Goal: Find specific page/section

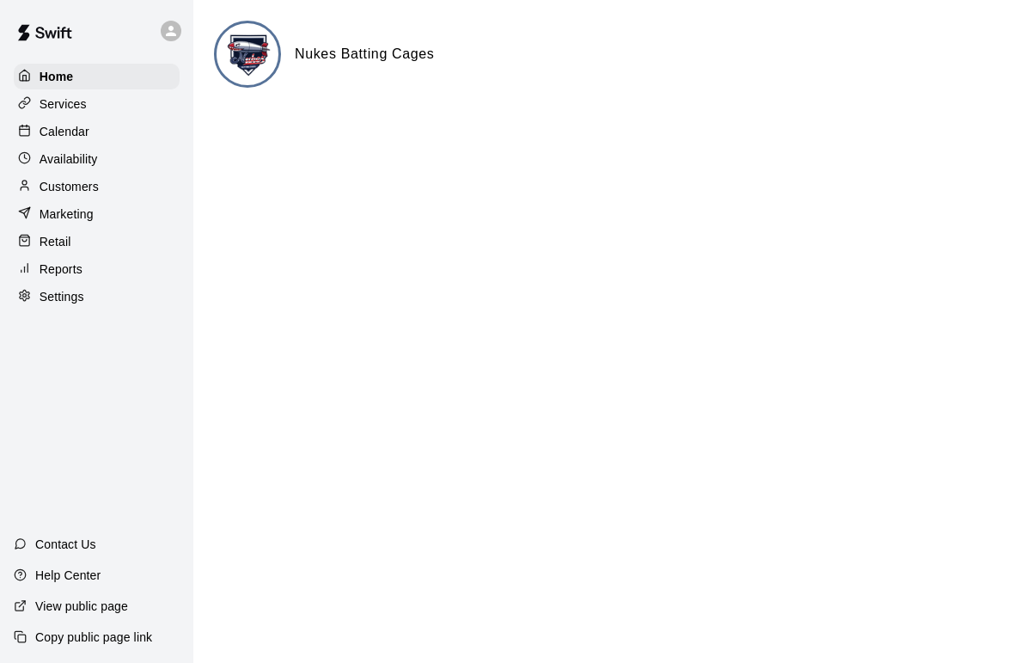
click at [53, 176] on div "Customers" at bounding box center [97, 187] width 166 height 26
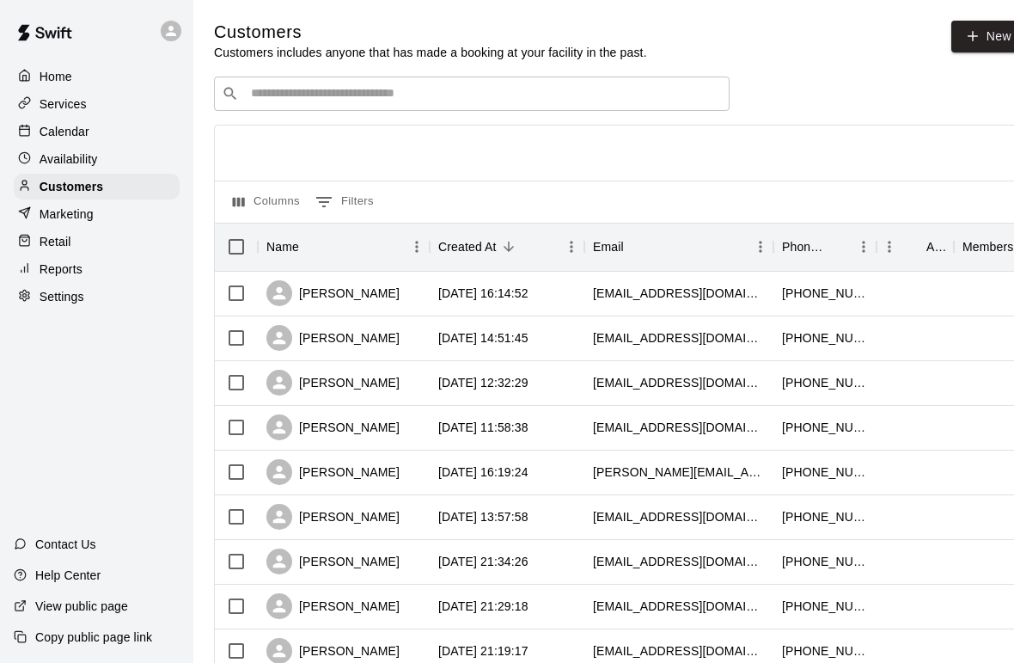
click at [61, 151] on p "Availability" at bounding box center [69, 158] width 58 height 17
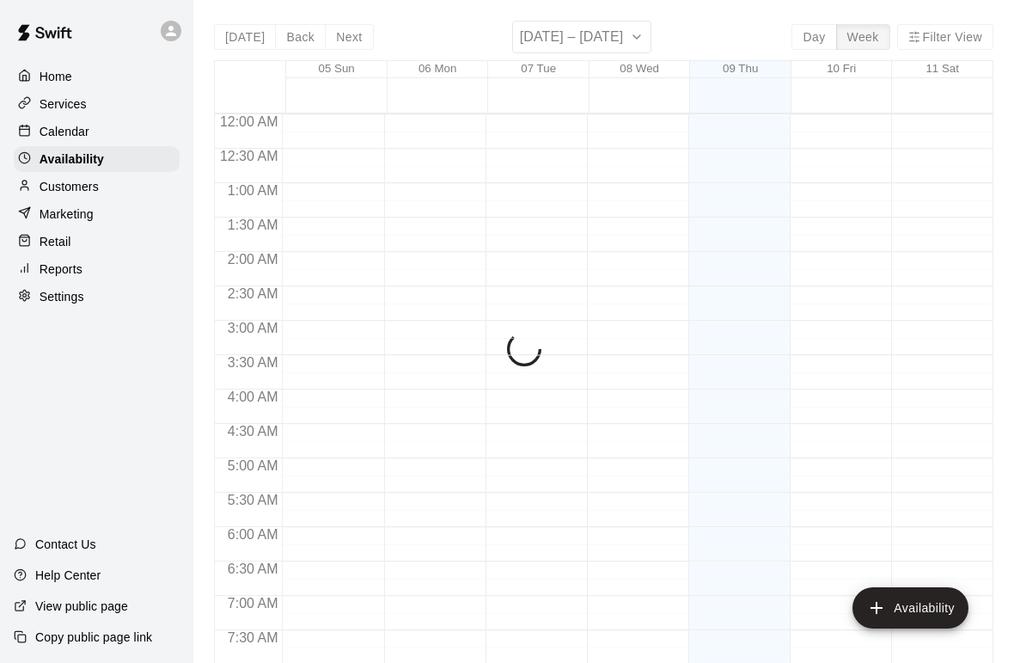
scroll to position [1083, 0]
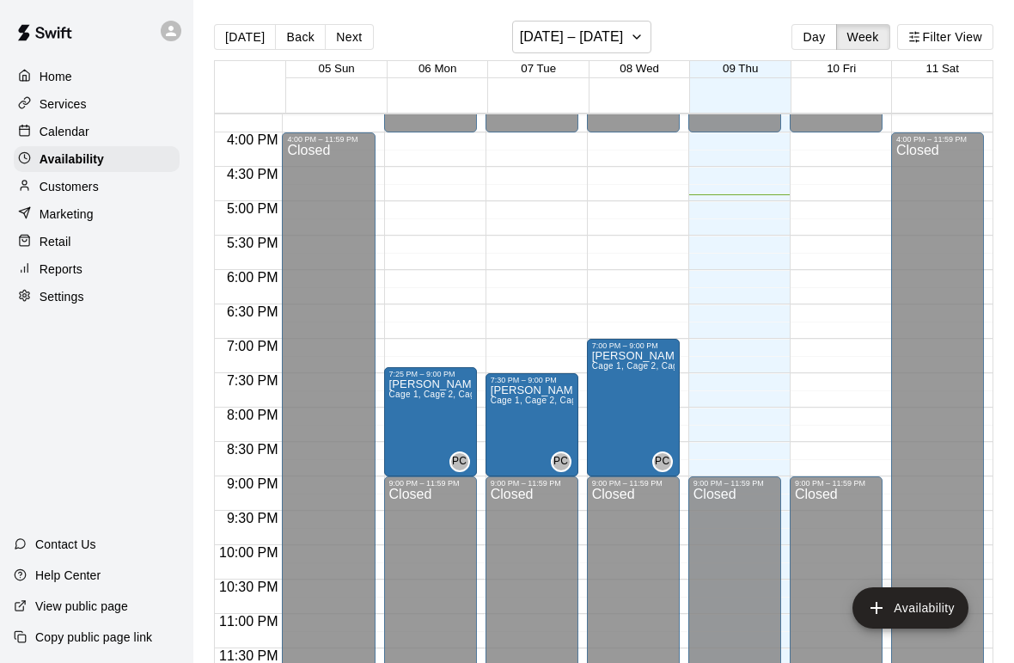
click at [64, 134] on p "Calendar" at bounding box center [65, 131] width 50 height 17
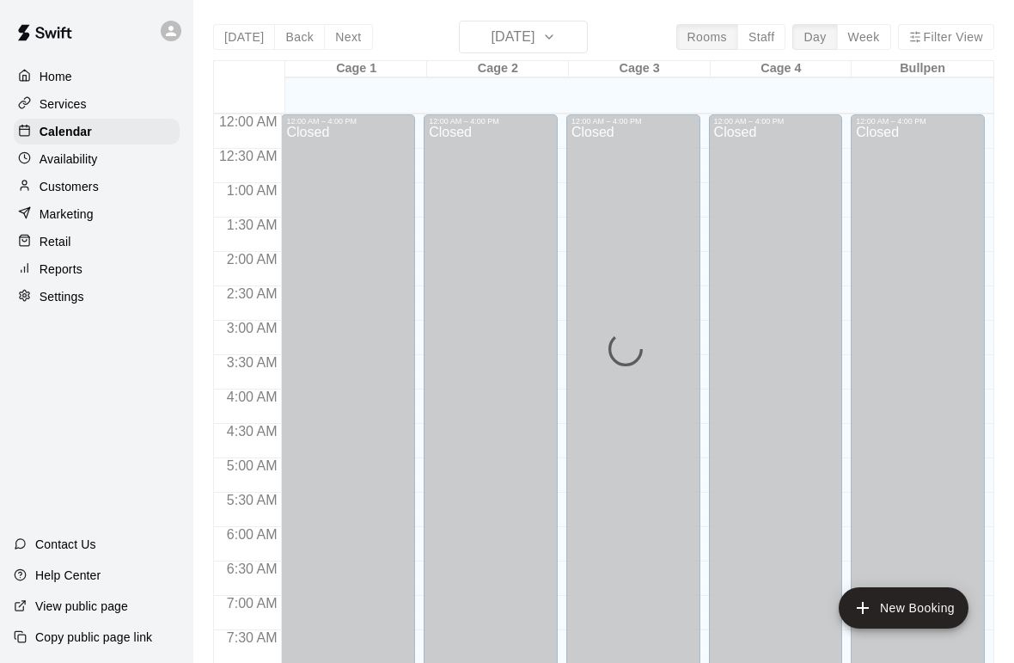
scroll to position [1031, 0]
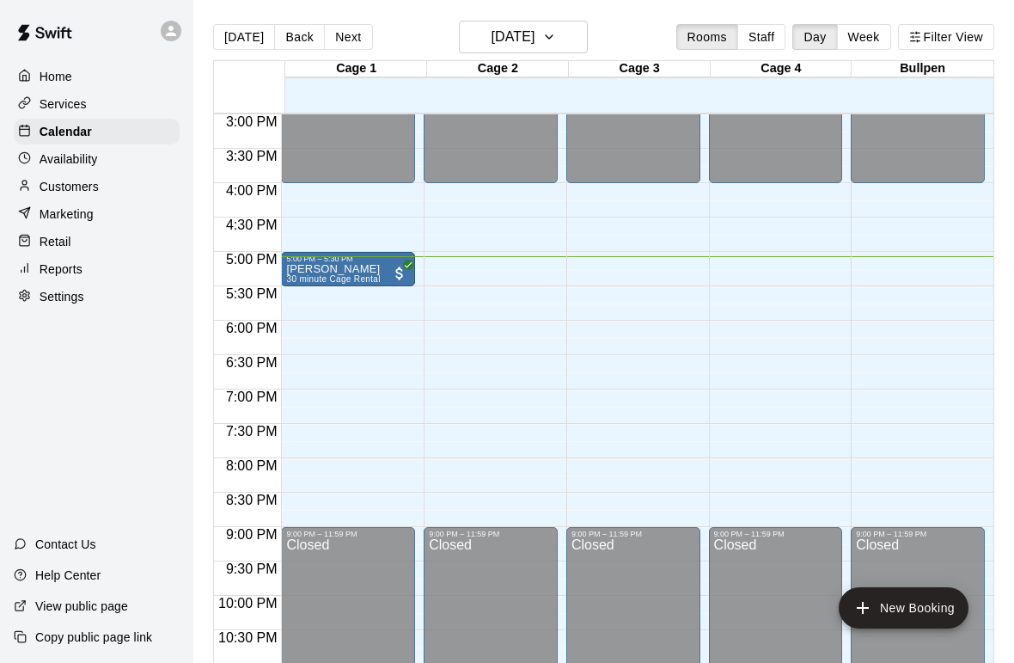
click at [46, 102] on p "Services" at bounding box center [63, 103] width 47 height 17
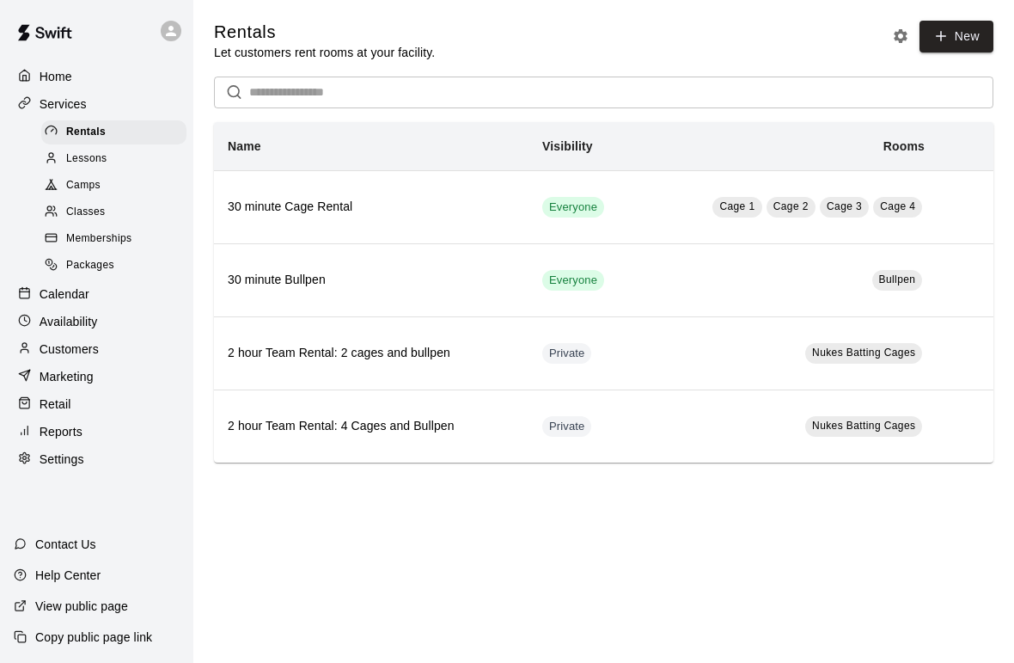
click at [73, 234] on span "Memberships" at bounding box center [98, 238] width 65 height 17
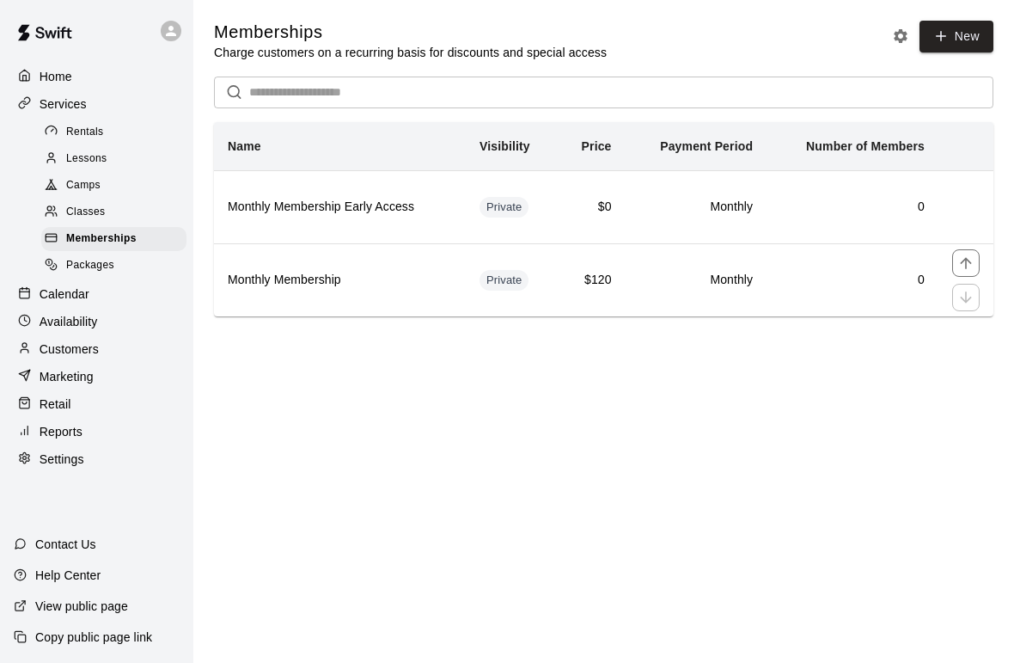
click at [249, 282] on h6 "Monthly Membership" at bounding box center [340, 280] width 224 height 19
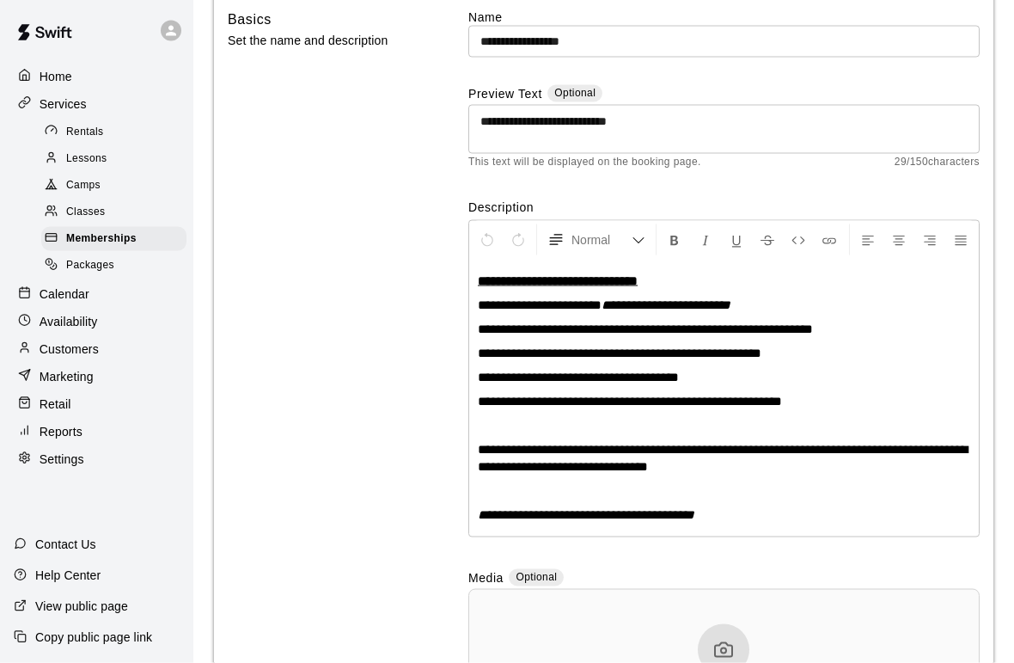
scroll to position [150, 0]
